Goal: Information Seeking & Learning: Check status

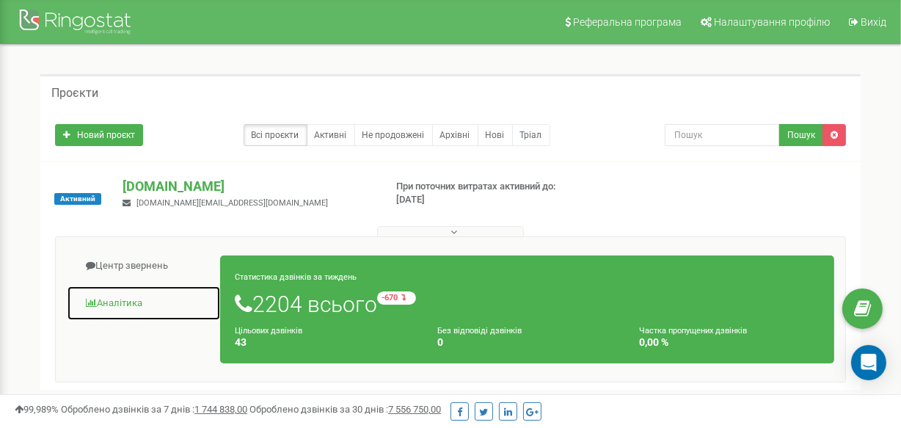
click at [139, 297] on link "Аналiтика" at bounding box center [144, 304] width 154 height 36
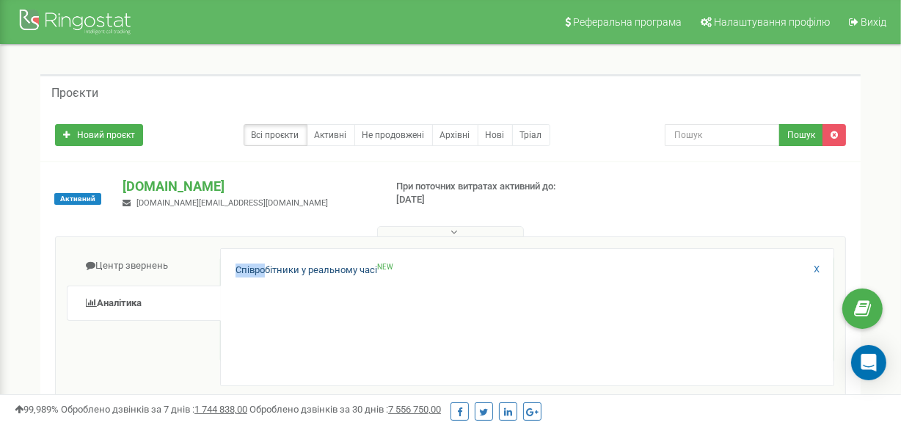
click at [264, 264] on div "Співробітники у реальному часі NEW X" at bounding box center [527, 317] width 614 height 138
click at [264, 264] on link "Співробітники у реальному часі NEW" at bounding box center [315, 271] width 158 height 14
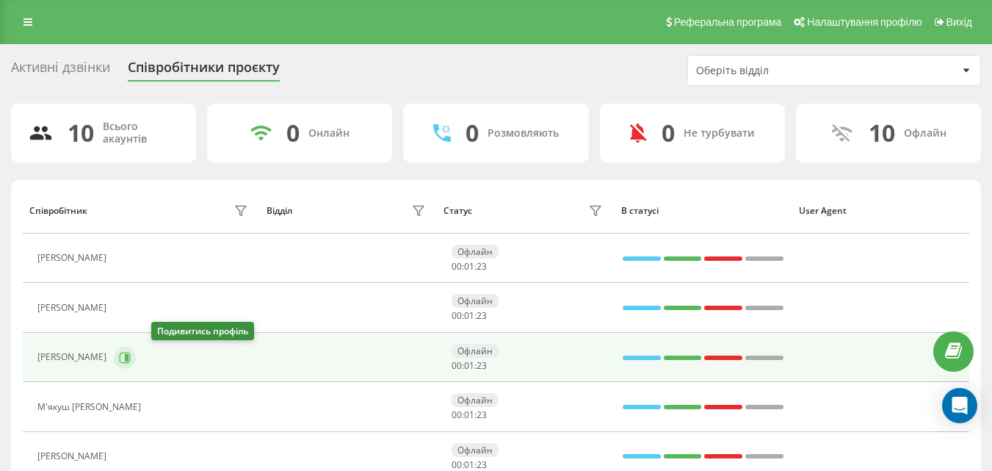
click at [131, 359] on icon at bounding box center [125, 357] width 11 height 11
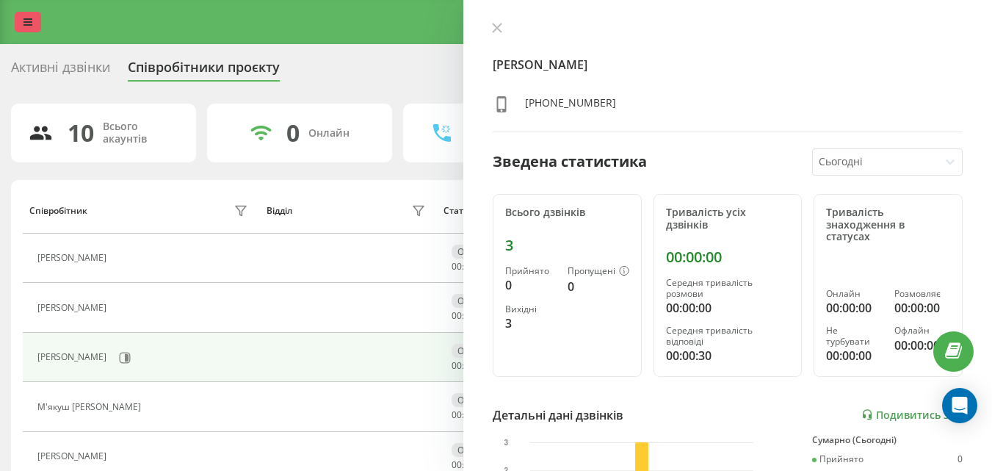
click at [34, 26] on link at bounding box center [28, 22] width 26 height 21
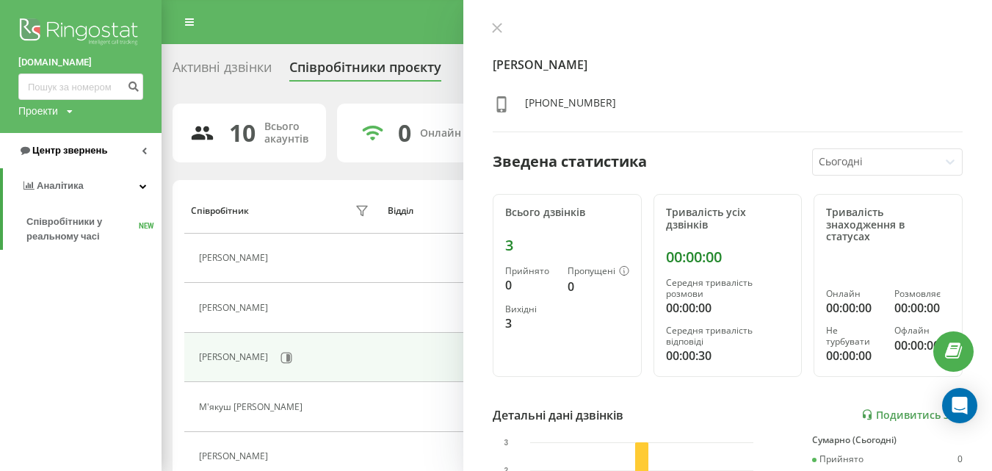
click at [57, 140] on link "Центр звернень" at bounding box center [81, 150] width 162 height 35
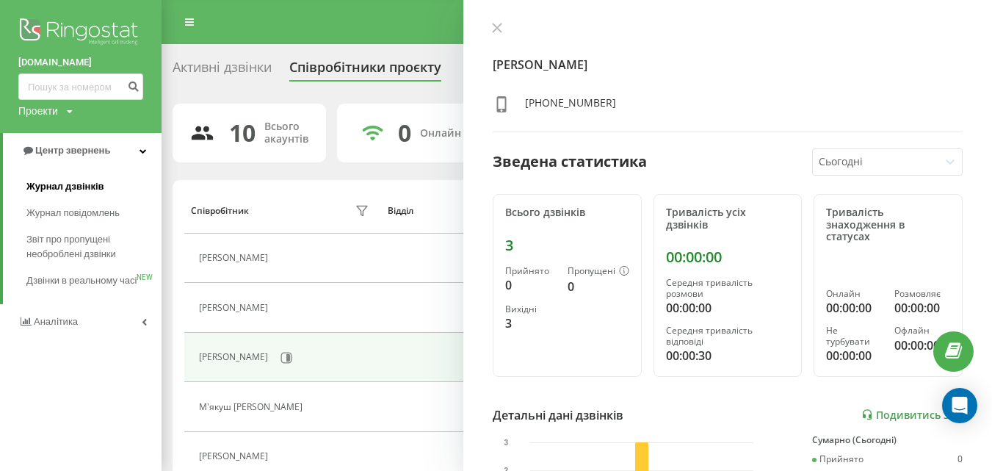
click at [65, 188] on span "Журнал дзвінків" at bounding box center [65, 186] width 78 height 15
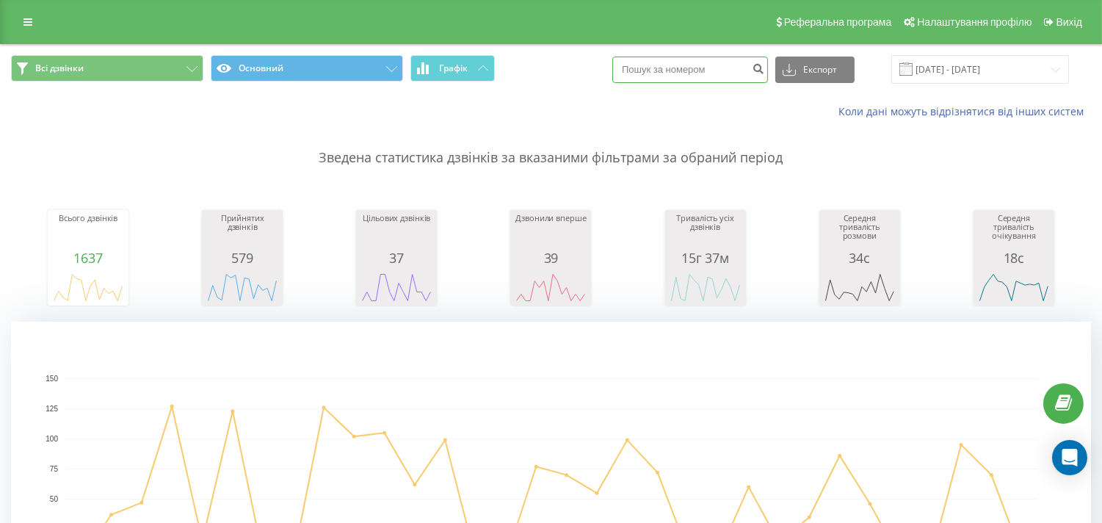
click at [701, 81] on input at bounding box center [690, 70] width 156 height 26
paste input "0678984356"
type input "0678984356"
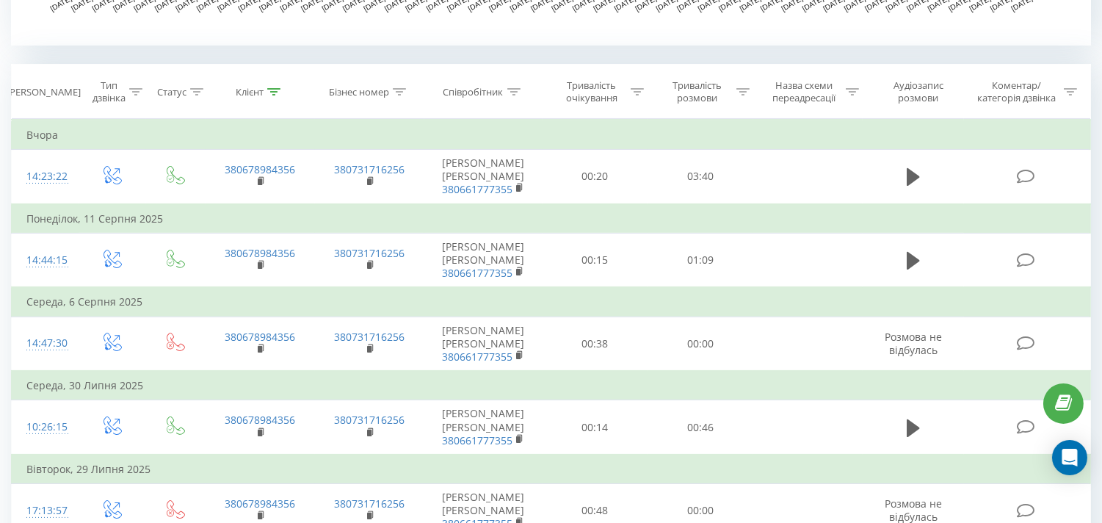
scroll to position [584, 0]
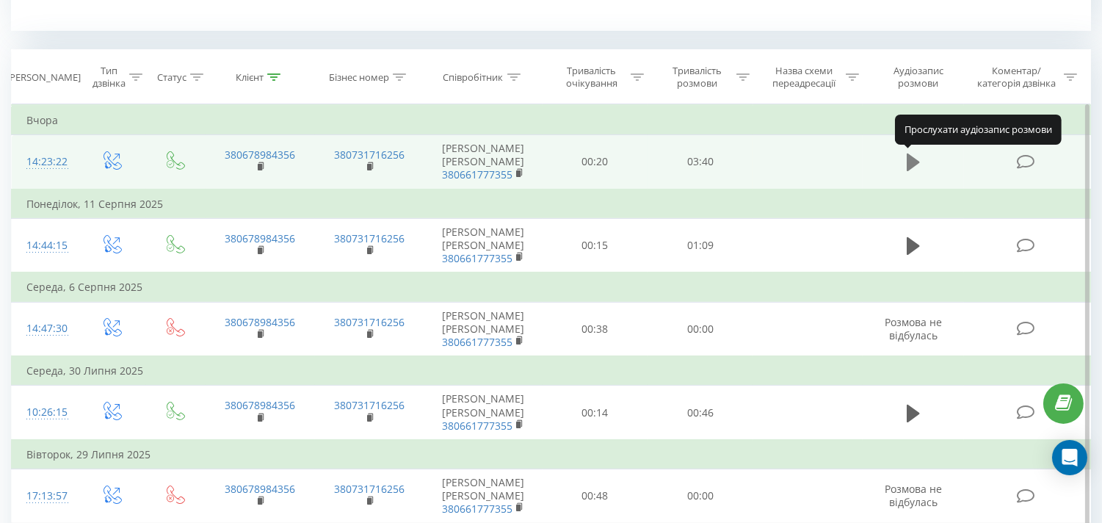
click at [905, 156] on button at bounding box center [913, 162] width 22 height 22
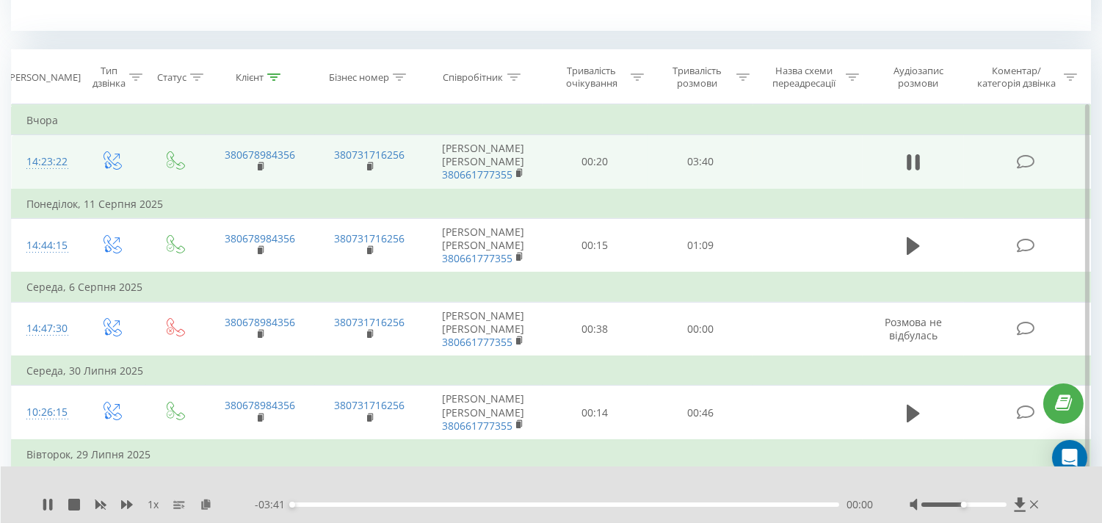
scroll to position [606, 0]
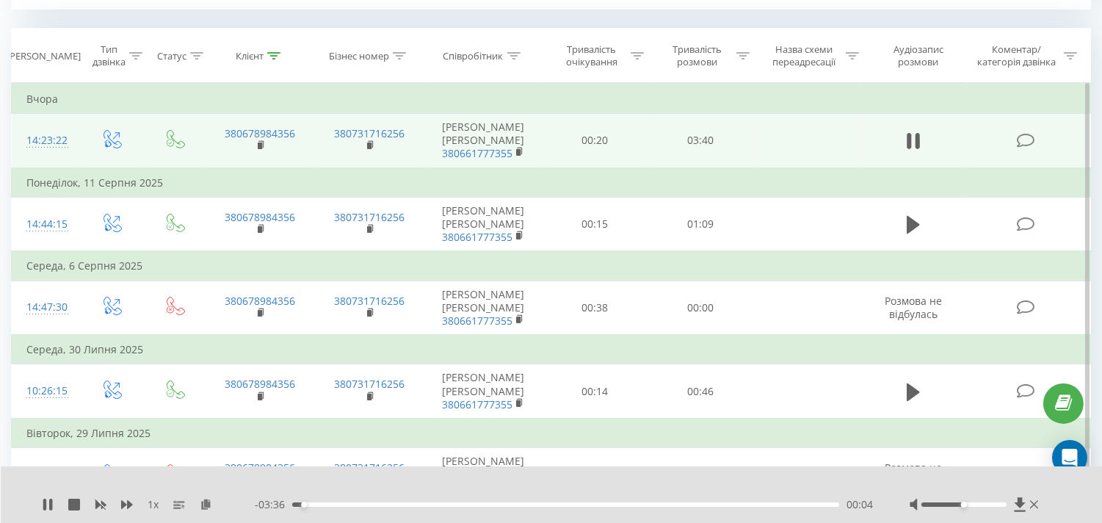
click at [390, 504] on div "00:04" at bounding box center [565, 504] width 547 height 4
click at [440, 504] on div "01:00" at bounding box center [565, 504] width 547 height 4
click at [497, 504] on div "01:22" at bounding box center [565, 504] width 547 height 4
click at [540, 504] on div "01:24" at bounding box center [565, 504] width 547 height 4
click at [576, 504] on div "01:54" at bounding box center [565, 504] width 547 height 4
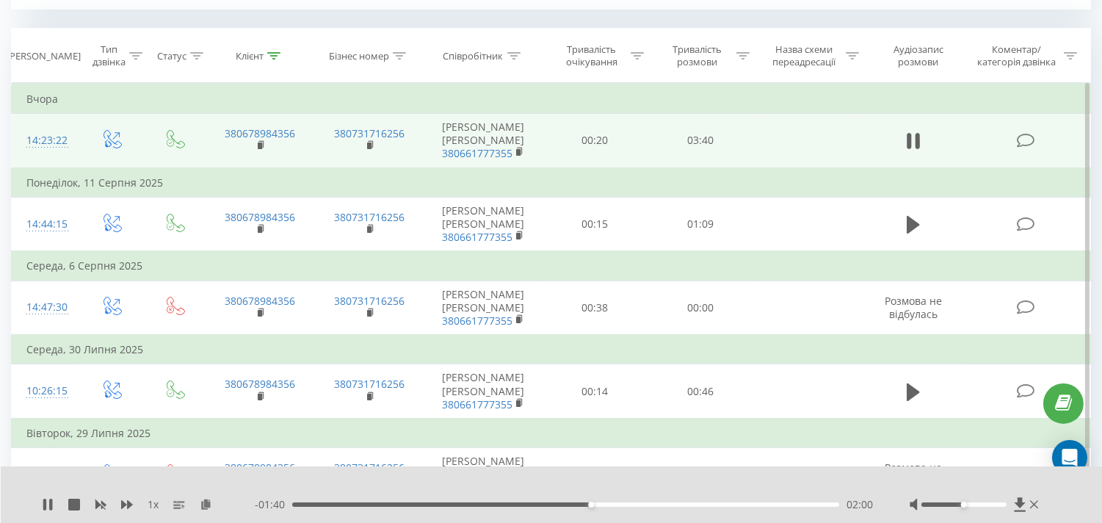
click at [569, 504] on div "02:00" at bounding box center [565, 504] width 547 height 4
click at [555, 502] on div "01:52" at bounding box center [565, 504] width 547 height 4
click at [49, 501] on icon at bounding box center [50, 504] width 3 height 12
